Goal: Check status: Check status

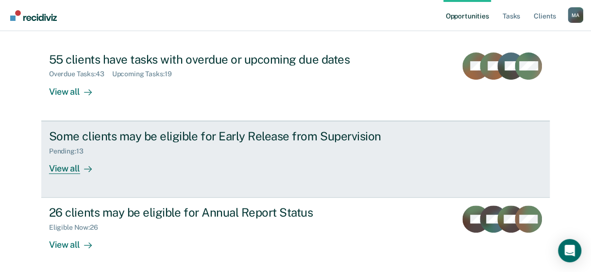
scroll to position [101, 0]
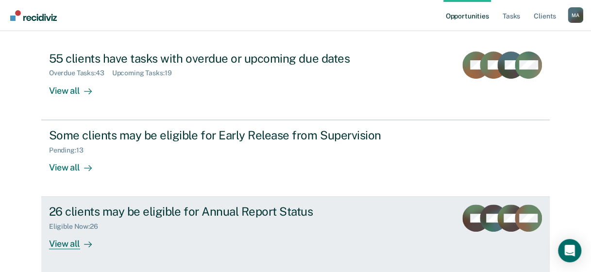
click at [68, 244] on div "View all" at bounding box center [76, 240] width 54 height 19
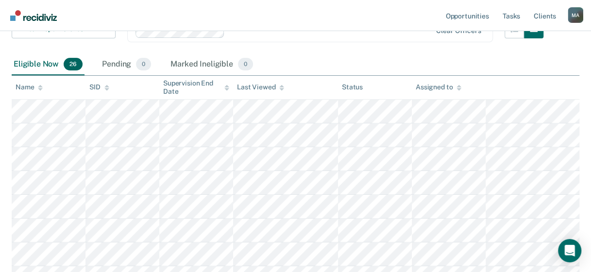
scroll to position [97, 0]
